Goal: Task Accomplishment & Management: Use online tool/utility

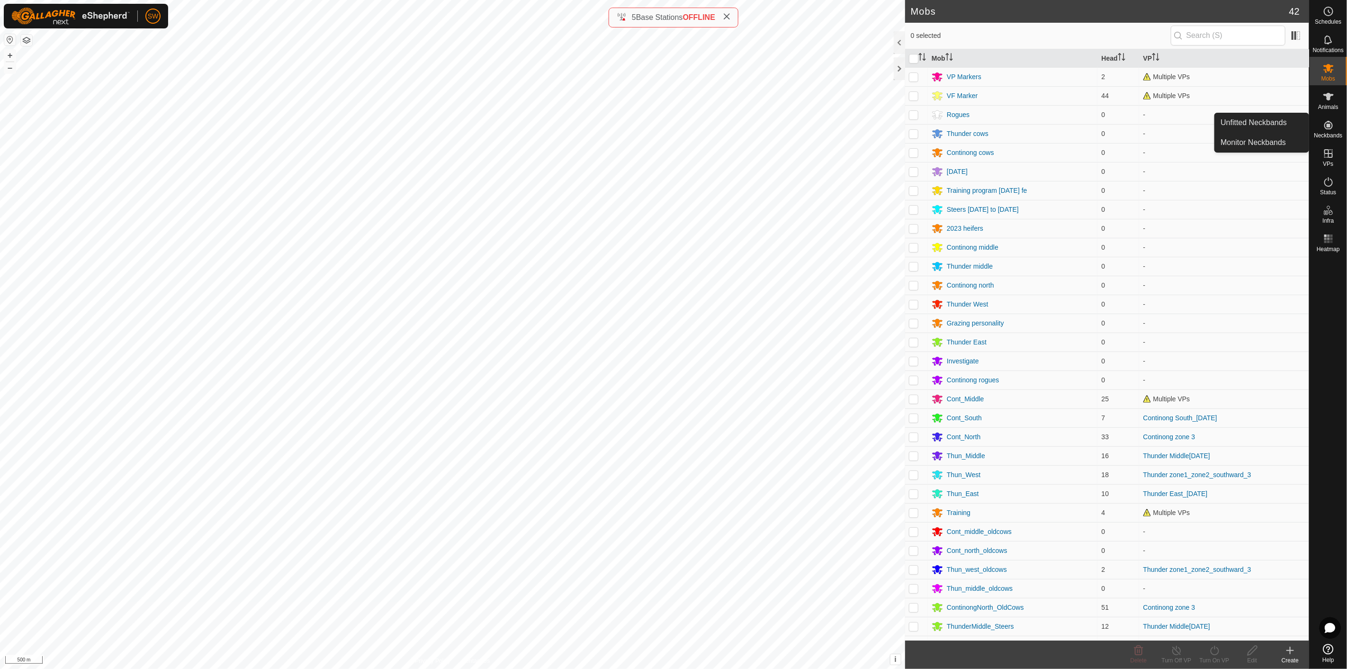
drag, startPoint x: 1327, startPoint y: 116, endPoint x: 1327, endPoint y: 135, distance: 18.5
click at [1327, 135] on span "Neckbands" at bounding box center [1327, 136] width 28 height 6
click at [1326, 122] on icon at bounding box center [1328, 125] width 9 height 9
click at [1331, 94] on icon at bounding box center [1328, 97] width 10 height 8
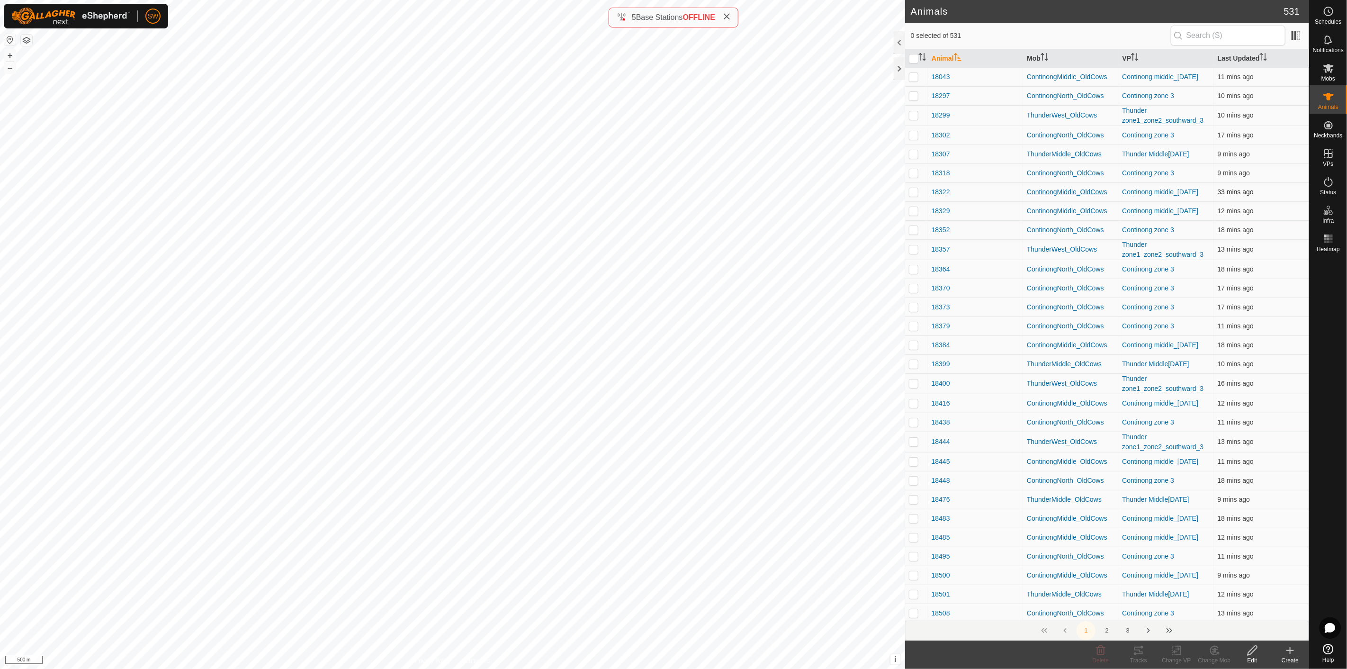
click at [1104, 190] on div "ContinongMiddle_OldCows" at bounding box center [1071, 192] width 88 height 10
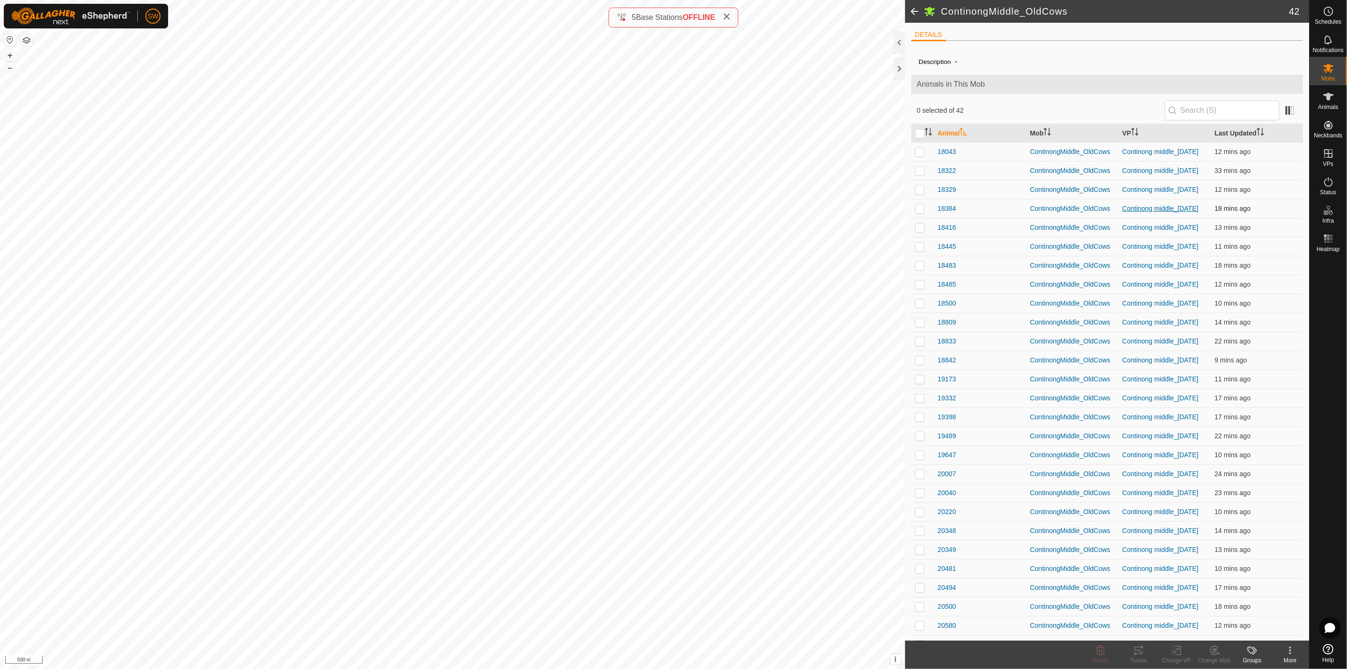
click at [1139, 209] on link "Continong middle_[DATE]" at bounding box center [1160, 209] width 76 height 8
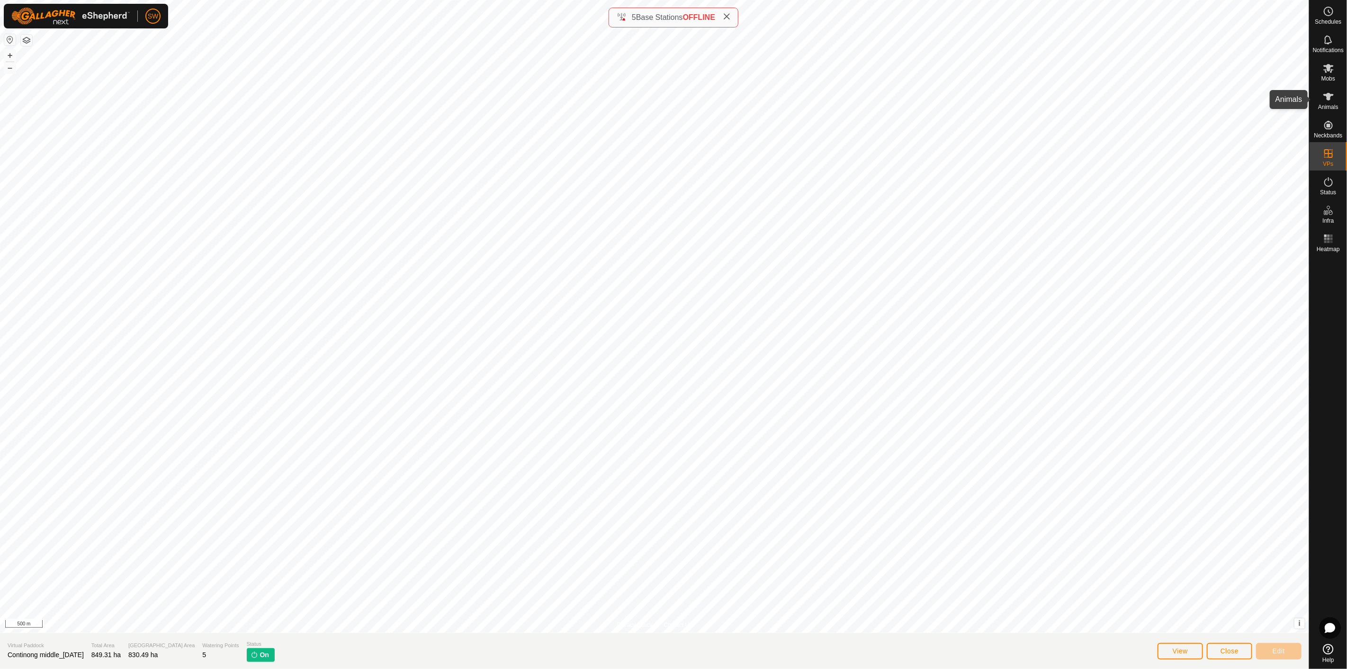
click at [1324, 91] on icon at bounding box center [1327, 96] width 11 height 11
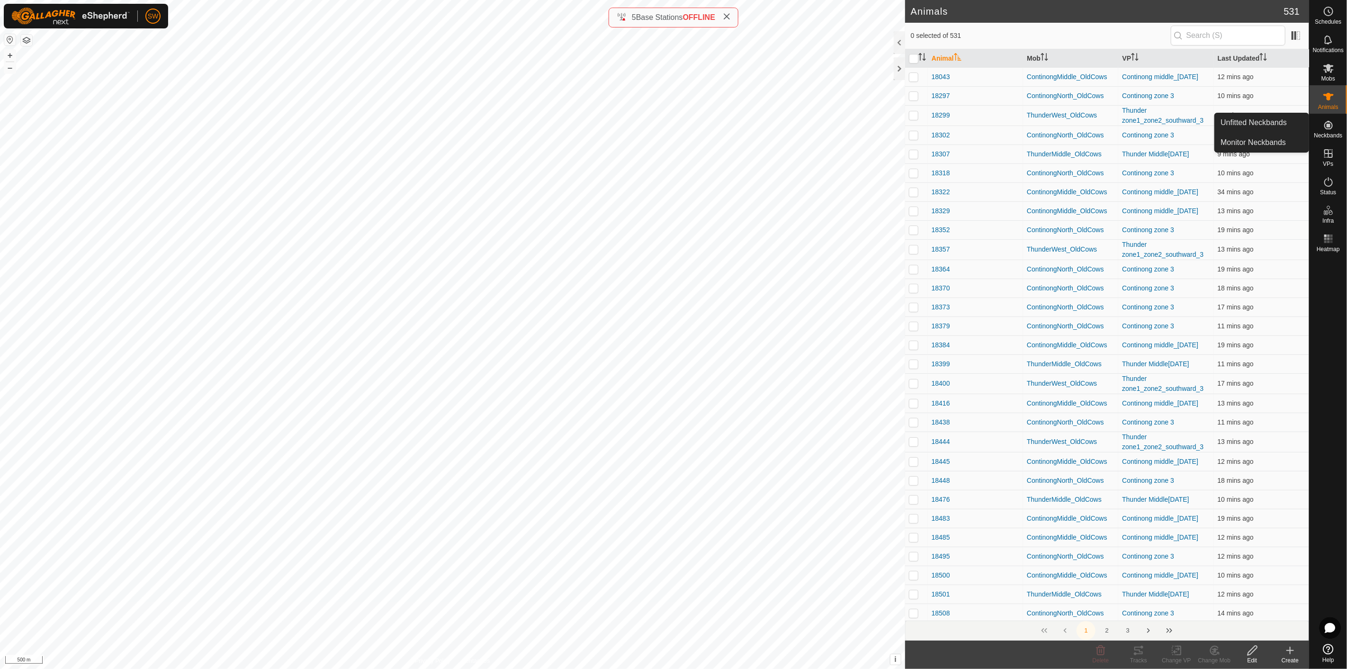
click at [1329, 125] on icon at bounding box center [1328, 125] width 9 height 9
click at [913, 194] on p-checkbox at bounding box center [913, 192] width 9 height 8
checkbox input "true"
click at [911, 195] on p-checkbox at bounding box center [913, 192] width 9 height 8
checkbox input "true"
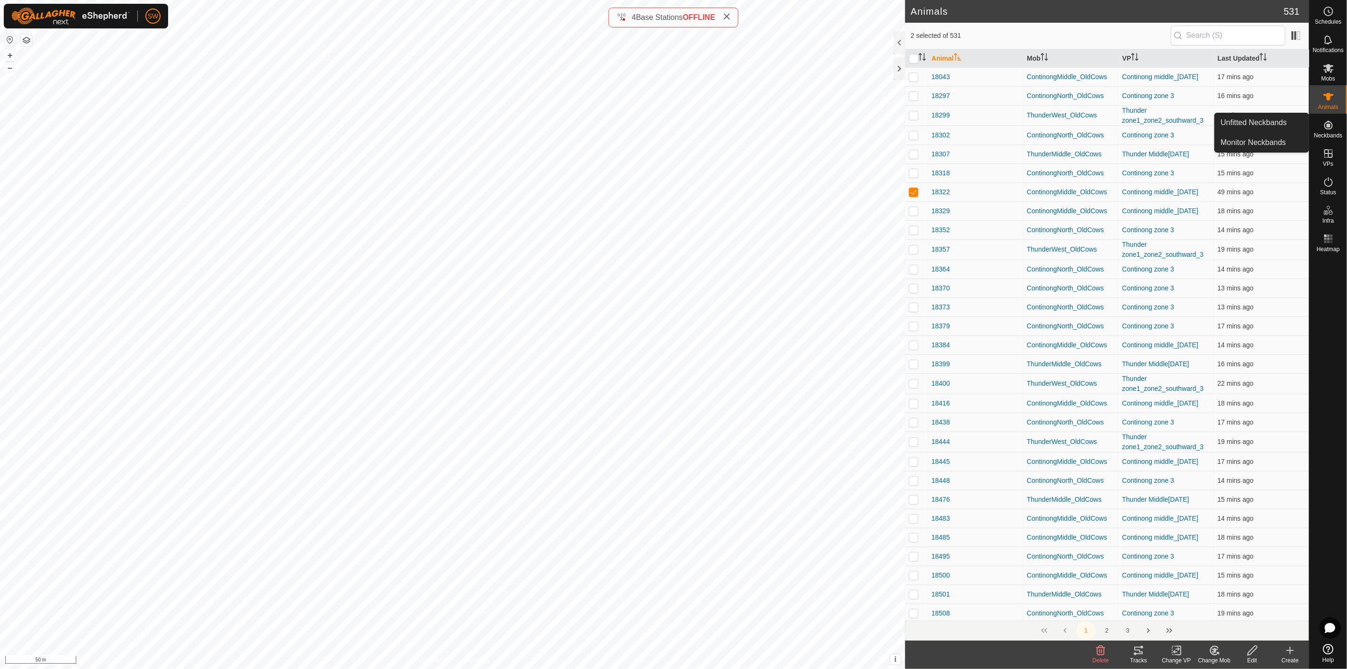
click at [1329, 130] on icon at bounding box center [1327, 124] width 11 height 11
click at [1330, 153] on icon at bounding box center [1328, 153] width 9 height 9
click at [1328, 67] on icon at bounding box center [1328, 68] width 10 height 9
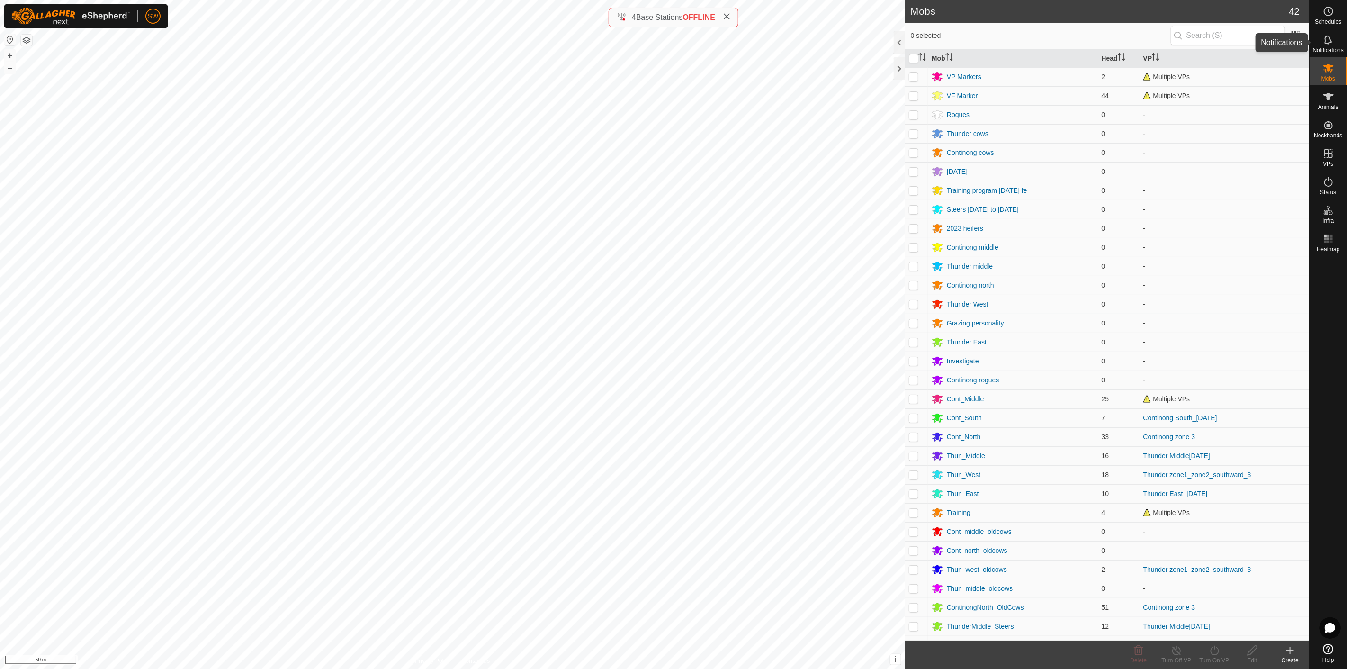
click at [1333, 41] on icon at bounding box center [1327, 39] width 11 height 11
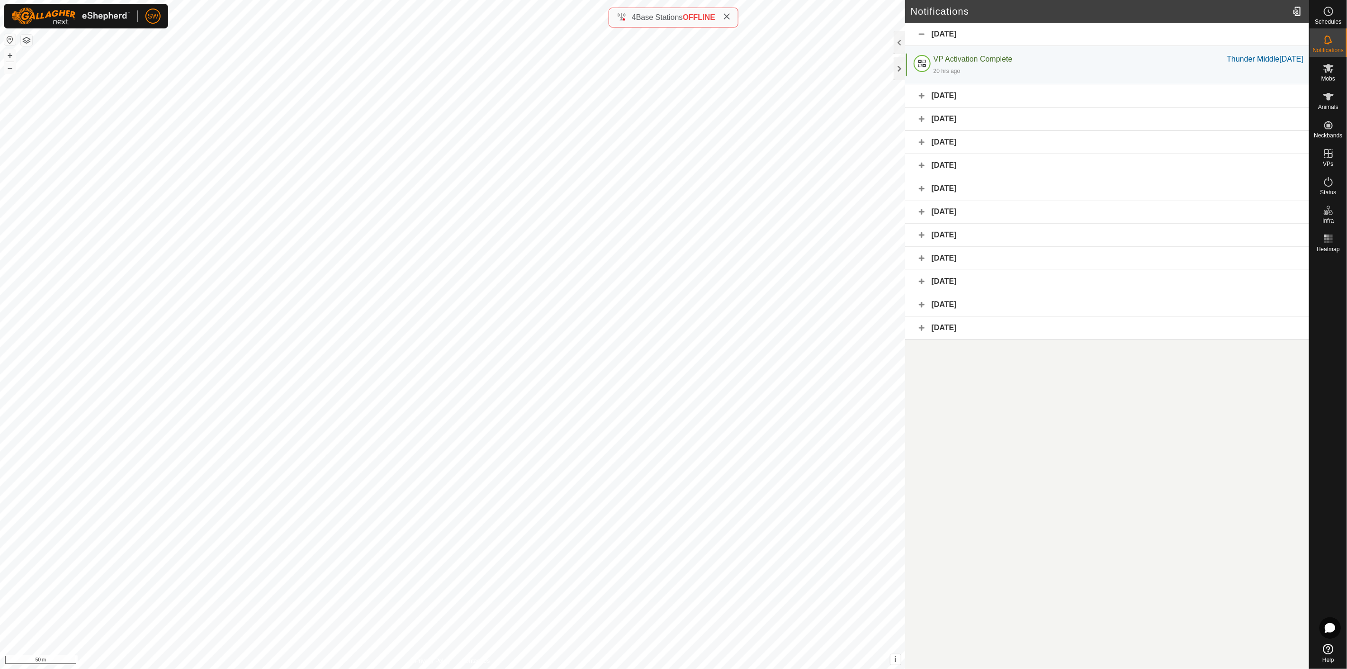
click at [987, 95] on div "[DATE]" at bounding box center [1107, 95] width 404 height 23
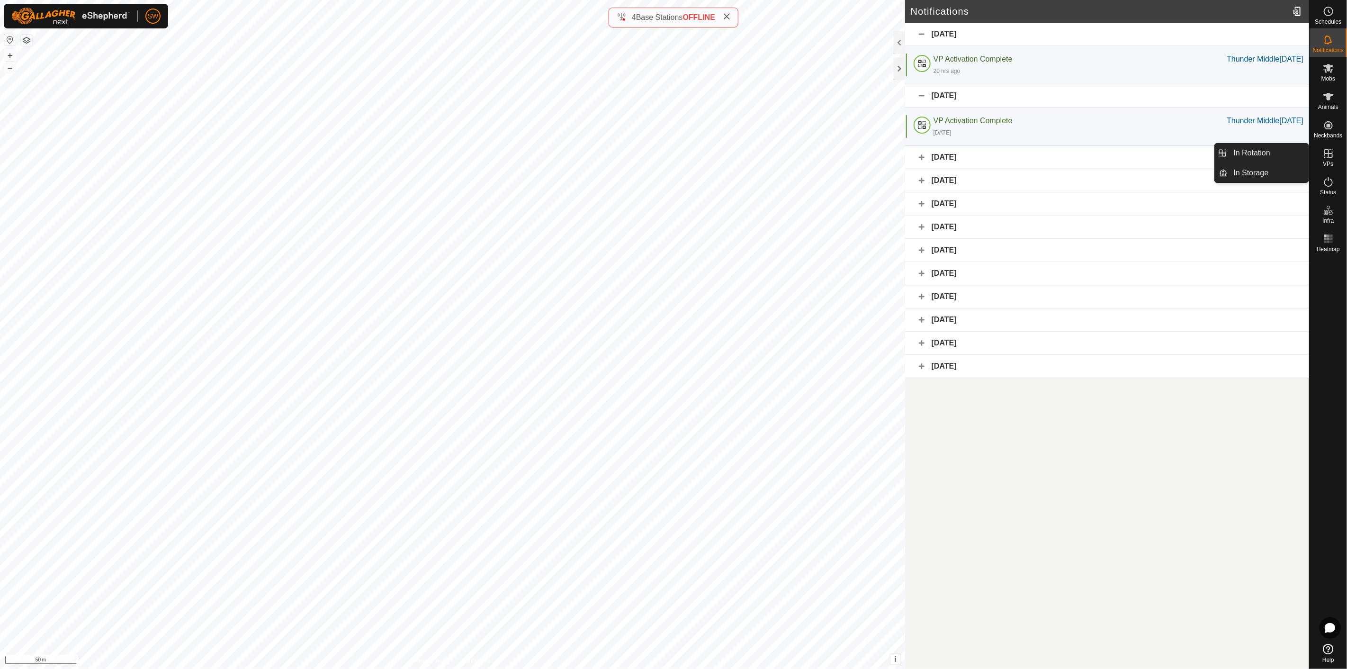
click at [1330, 158] on icon at bounding box center [1327, 153] width 11 height 11
click at [1323, 155] on icon at bounding box center [1327, 153] width 11 height 11
click at [1328, 125] on icon at bounding box center [1328, 125] width 9 height 9
click at [1247, 143] on link "Monitor Neckbands" at bounding box center [1262, 142] width 94 height 19
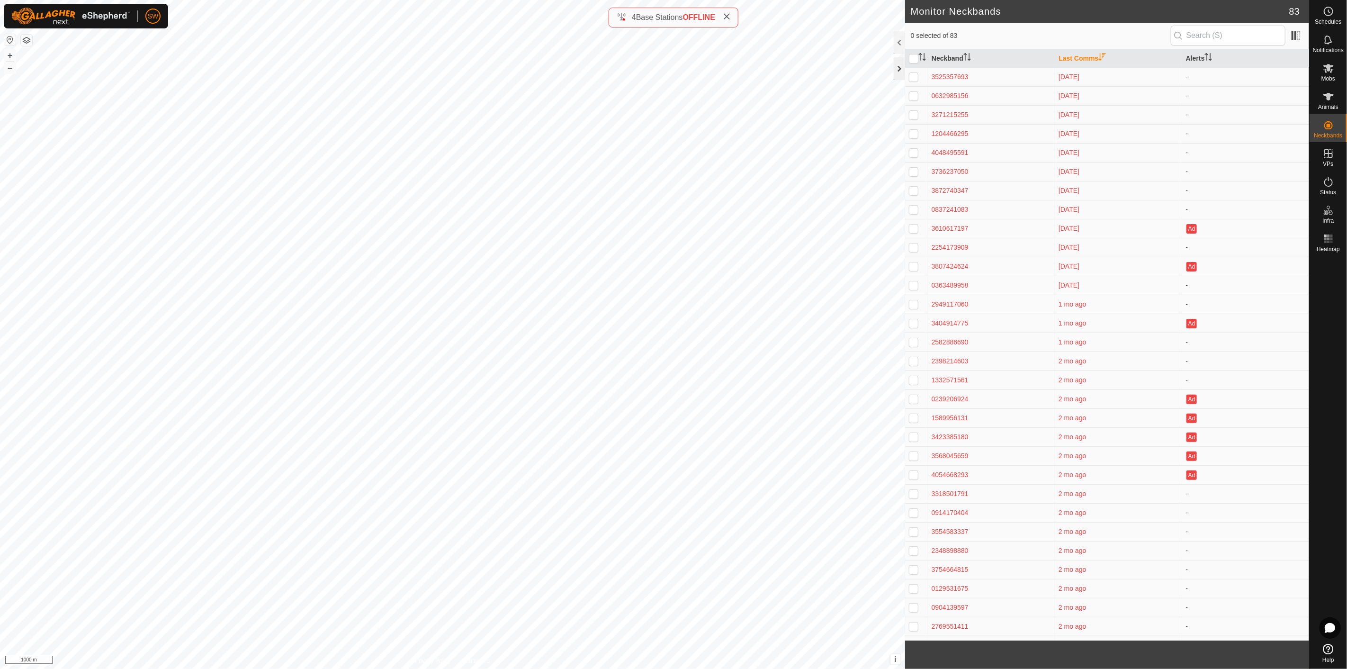
click at [900, 68] on div at bounding box center [898, 68] width 11 height 23
